Goal: Information Seeking & Learning: Learn about a topic

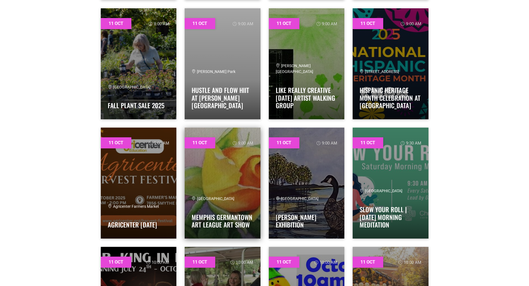
scroll to position [333, 0]
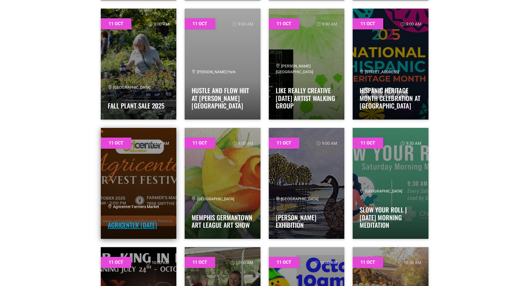
click at [135, 221] on link "Agricenter Harvest Festival" at bounding box center [132, 225] width 49 height 9
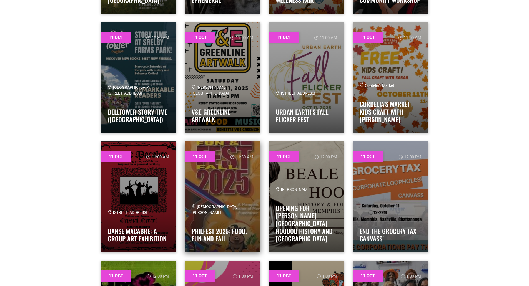
scroll to position [833, 0]
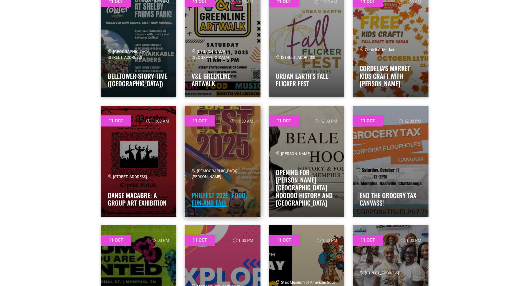
click at [224, 194] on link "PhilFest 2025: Food, Fun and Fall" at bounding box center [219, 199] width 55 height 17
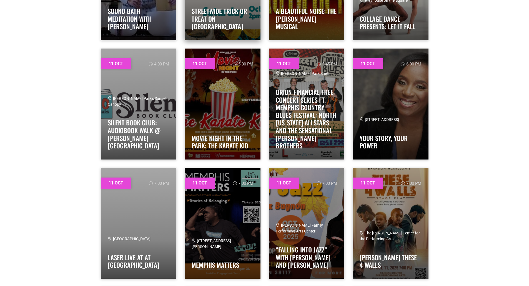
scroll to position [1250, 0]
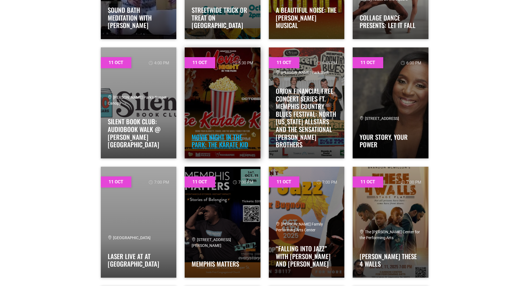
click at [223, 138] on link "Movie Night in the Park: The Karate Kid" at bounding box center [220, 140] width 57 height 17
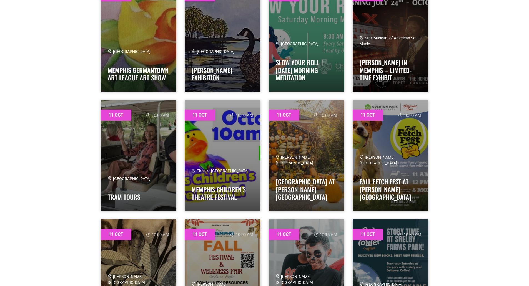
scroll to position [500, 0]
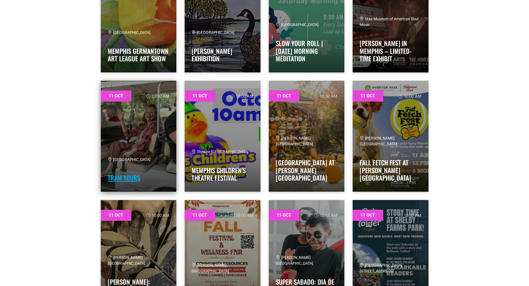
click at [122, 176] on link "Tram Tours" at bounding box center [124, 177] width 32 height 9
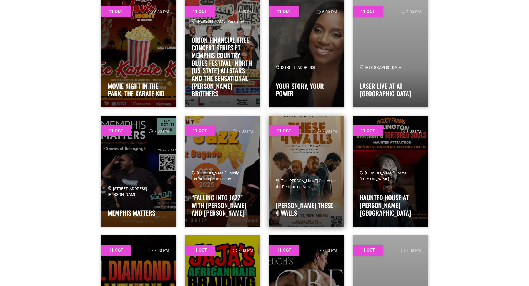
scroll to position [1333, 0]
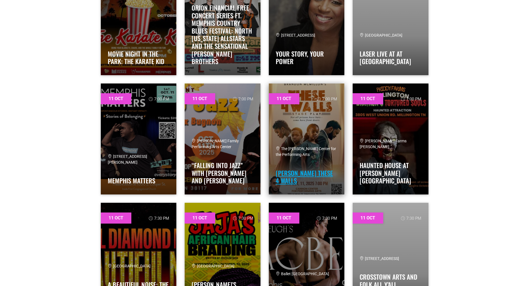
click at [305, 171] on link "Brandon McMillon’s These 4 Walls" at bounding box center [304, 177] width 57 height 17
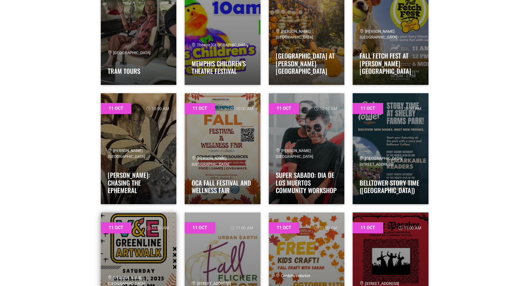
scroll to position [667, 0]
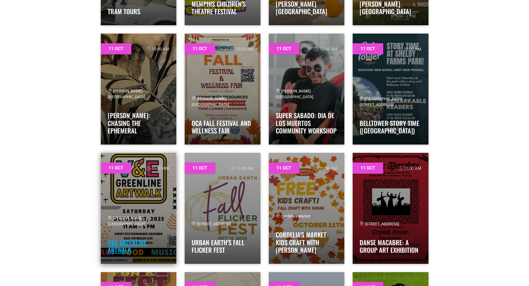
click at [137, 238] on link "V&E Greenline Artwalk" at bounding box center [127, 246] width 39 height 17
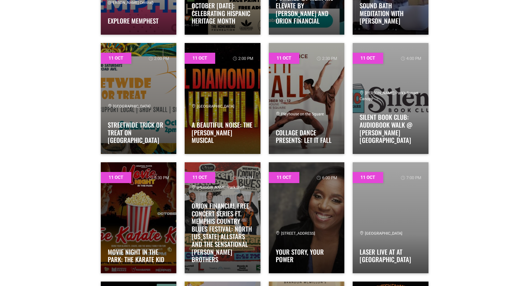
scroll to position [1139, 0]
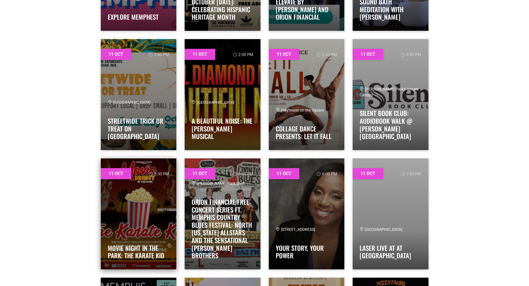
click at [145, 238] on div "Movie Night in the Park: The Karate Kid" at bounding box center [139, 248] width 62 height 30
